Goal: Task Accomplishment & Management: Manage account settings

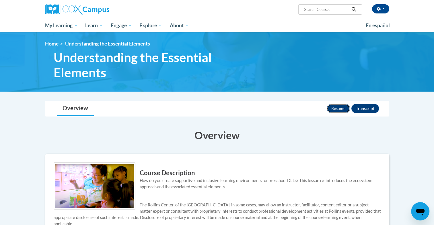
click at [345, 108] on button "Resume" at bounding box center [338, 108] width 23 height 9
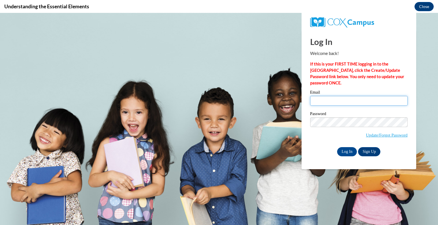
click at [333, 103] on input "Email" at bounding box center [359, 101] width 98 height 10
click at [332, 102] on input "Email" at bounding box center [359, 101] width 98 height 10
click at [332, 106] on div "Email" at bounding box center [359, 100] width 98 height 20
click at [329, 102] on input "Email" at bounding box center [359, 101] width 98 height 10
type input "[EMAIL_ADDRESS][DOMAIN_NAME]"
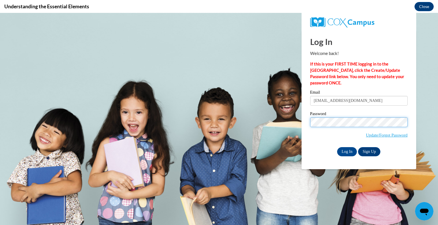
click at [337, 147] on input "Log In" at bounding box center [347, 151] width 20 height 9
